Goal: Check status: Check status

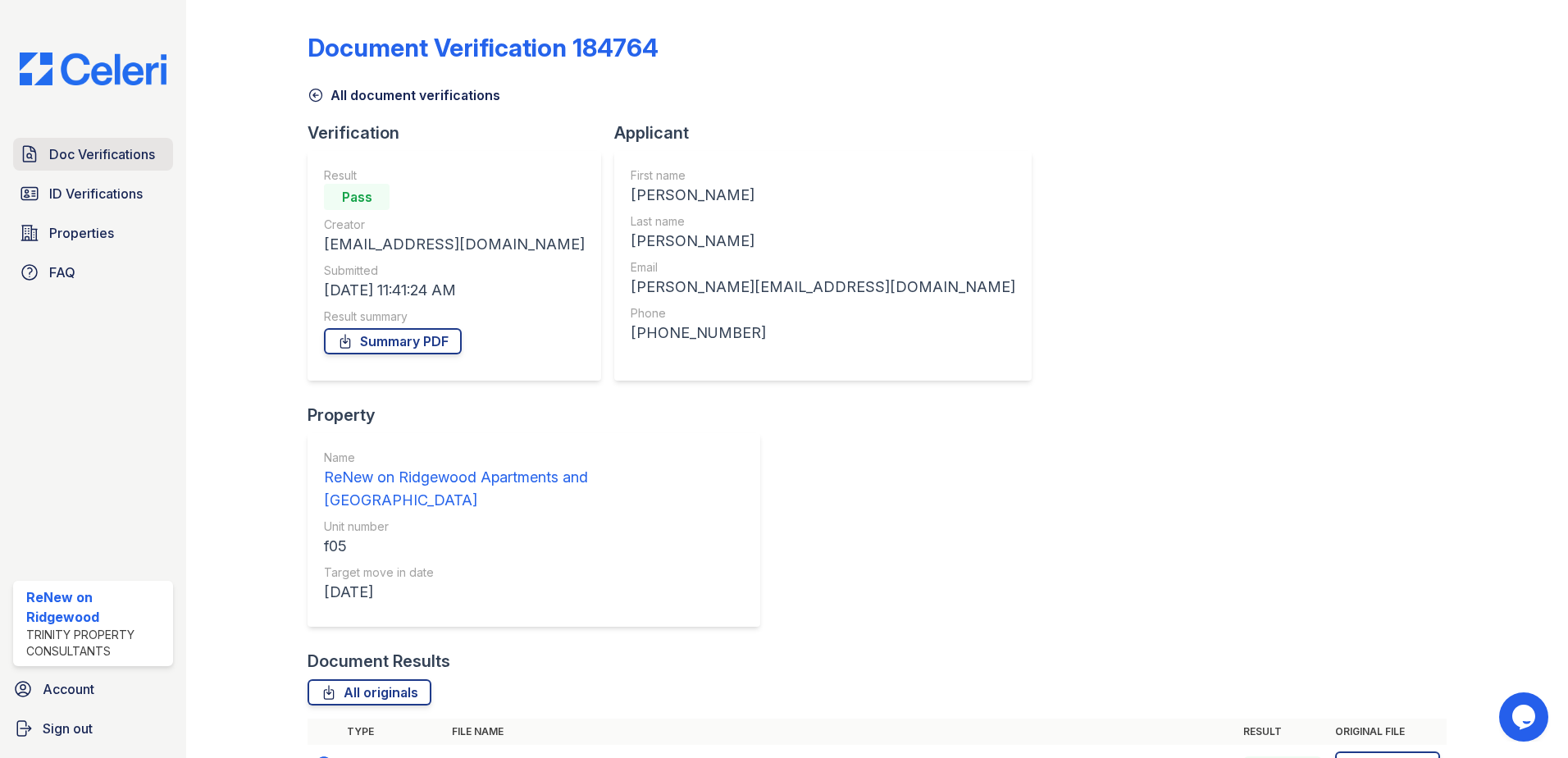
click at [125, 140] on link "Doc Verifications" at bounding box center [94, 154] width 160 height 32
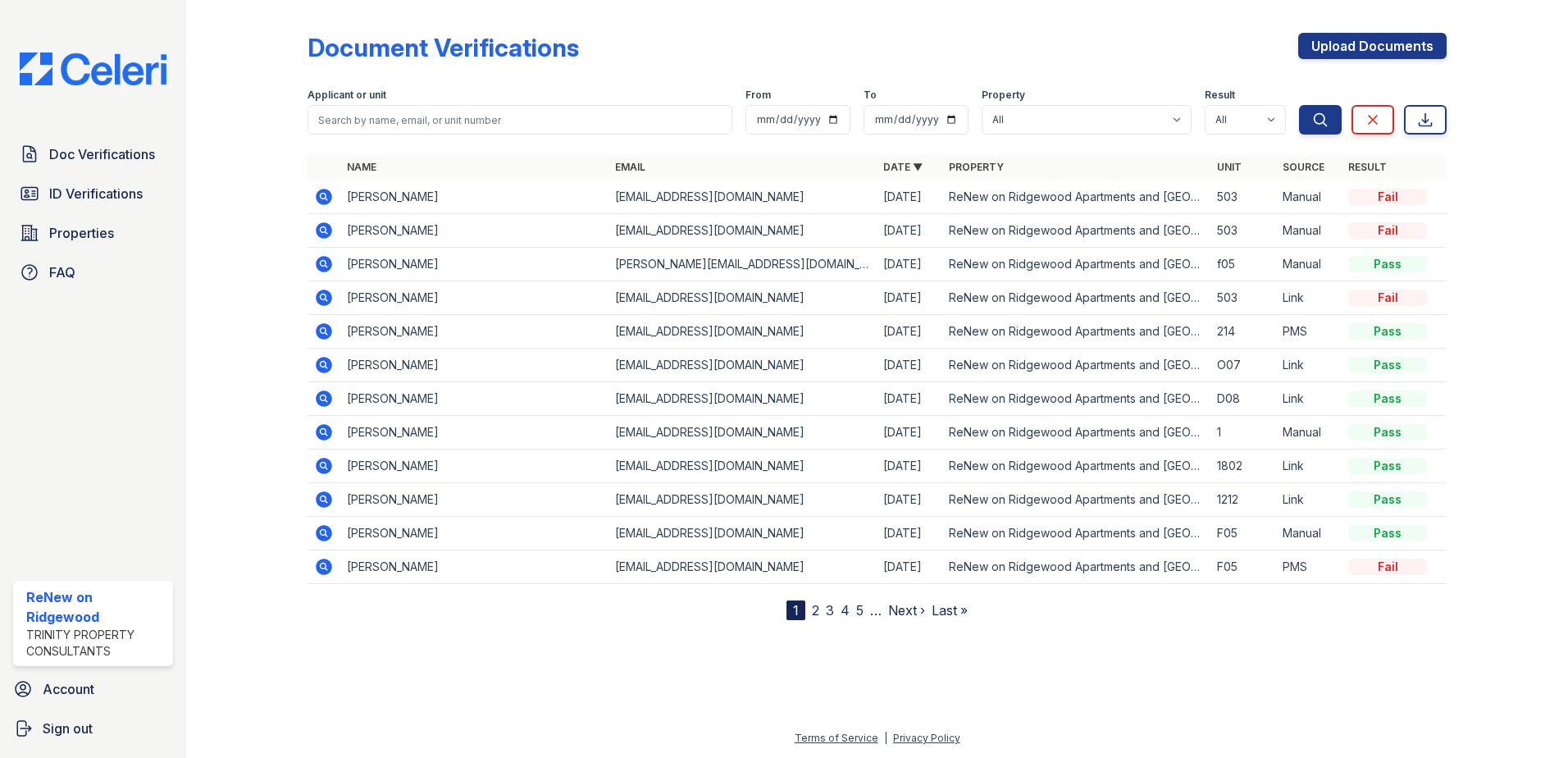
click at [327, 195] on icon at bounding box center [324, 197] width 20 height 20
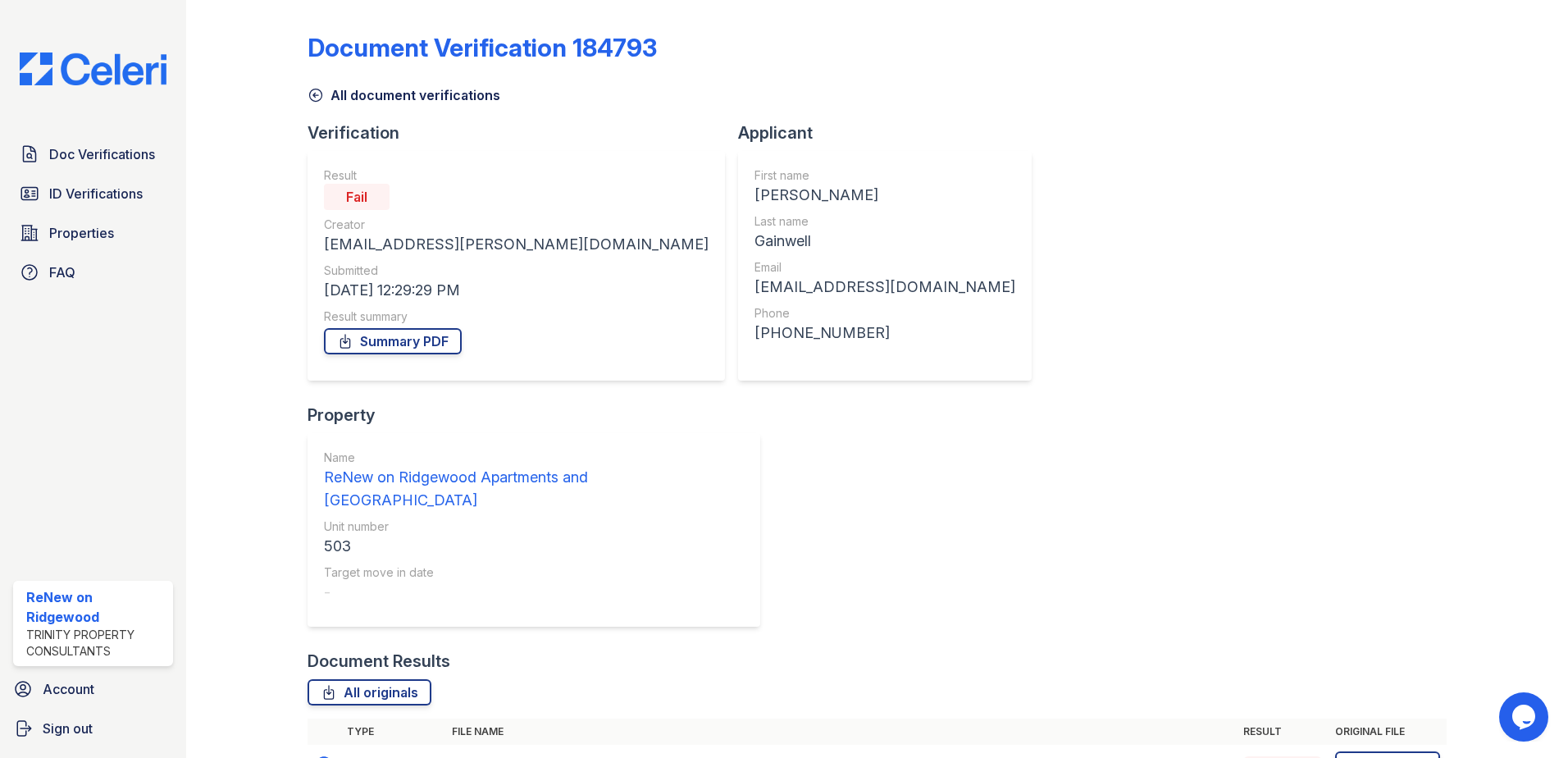
click at [318, 756] on icon at bounding box center [324, 764] width 16 height 16
